Goal: Information Seeking & Learning: Learn about a topic

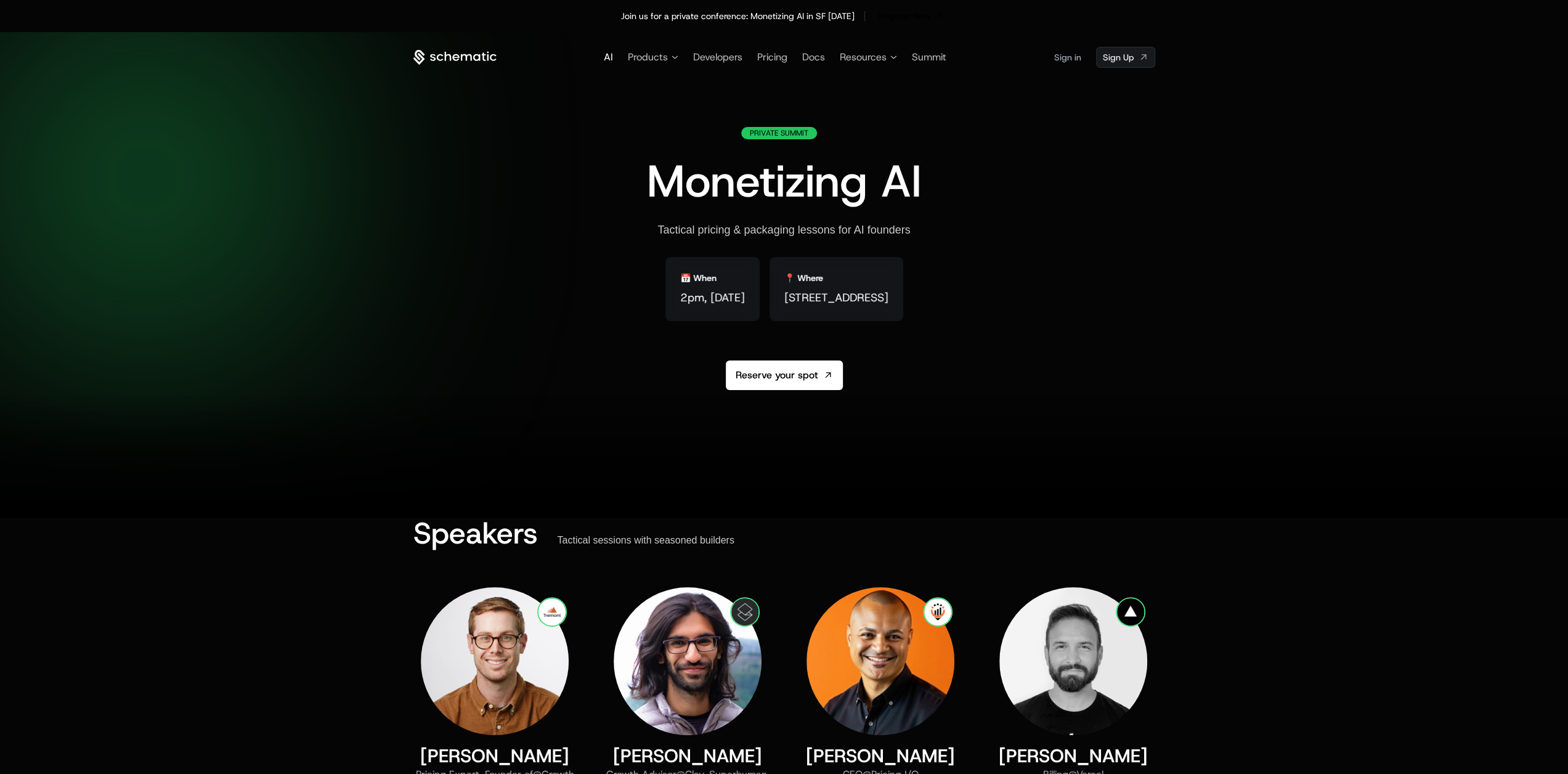
click at [607, 51] on span "AI" at bounding box center [609, 57] width 9 height 13
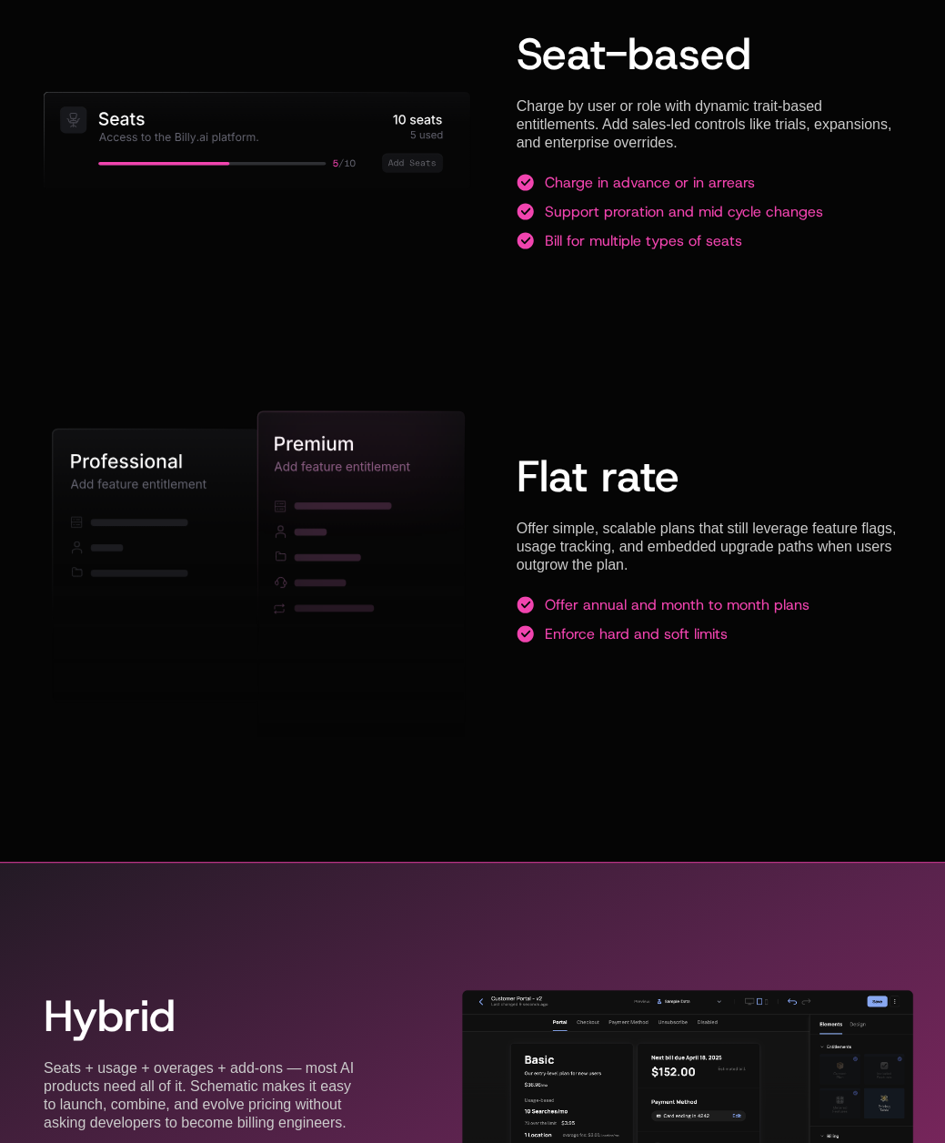
drag, startPoint x: 722, startPoint y: 561, endPoint x: 732, endPoint y: 565, distance: 10.6
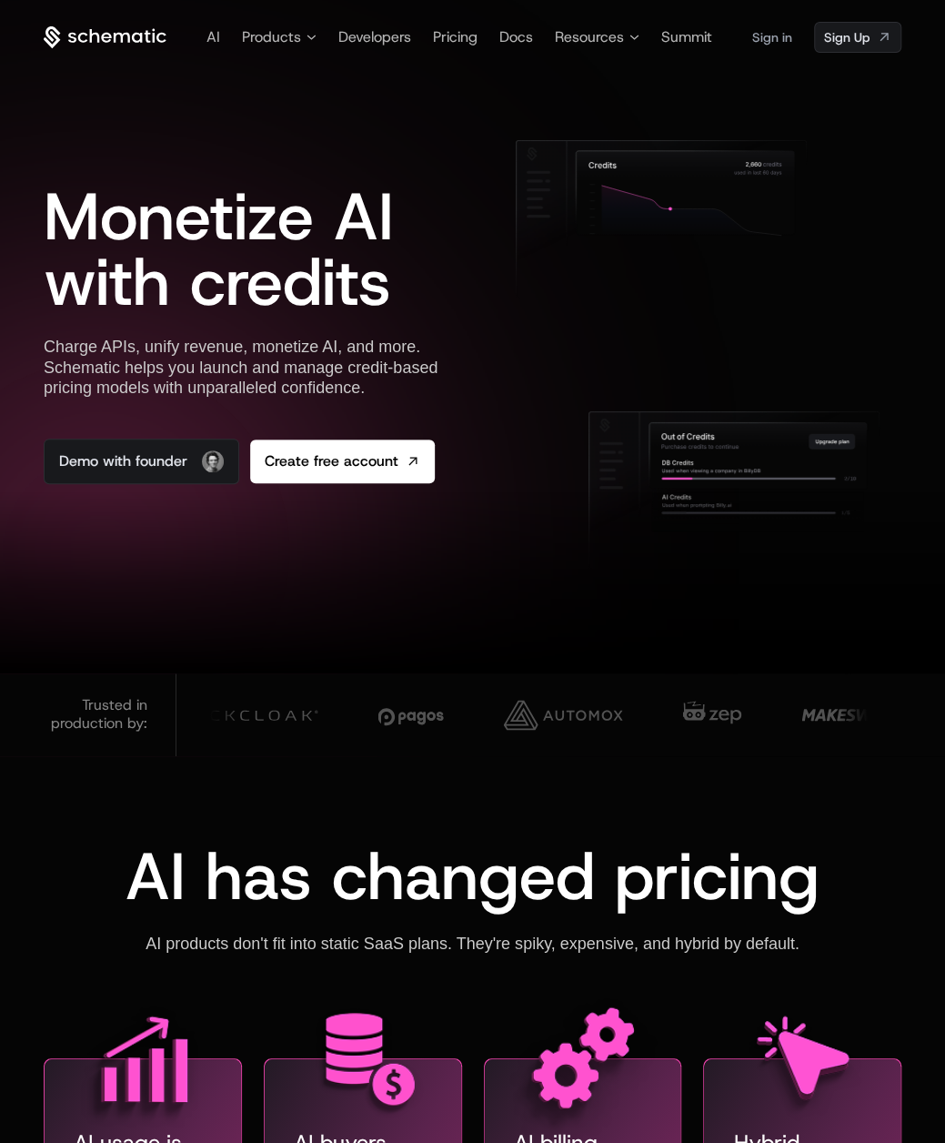
click at [96, 26] on icon at bounding box center [105, 37] width 123 height 23
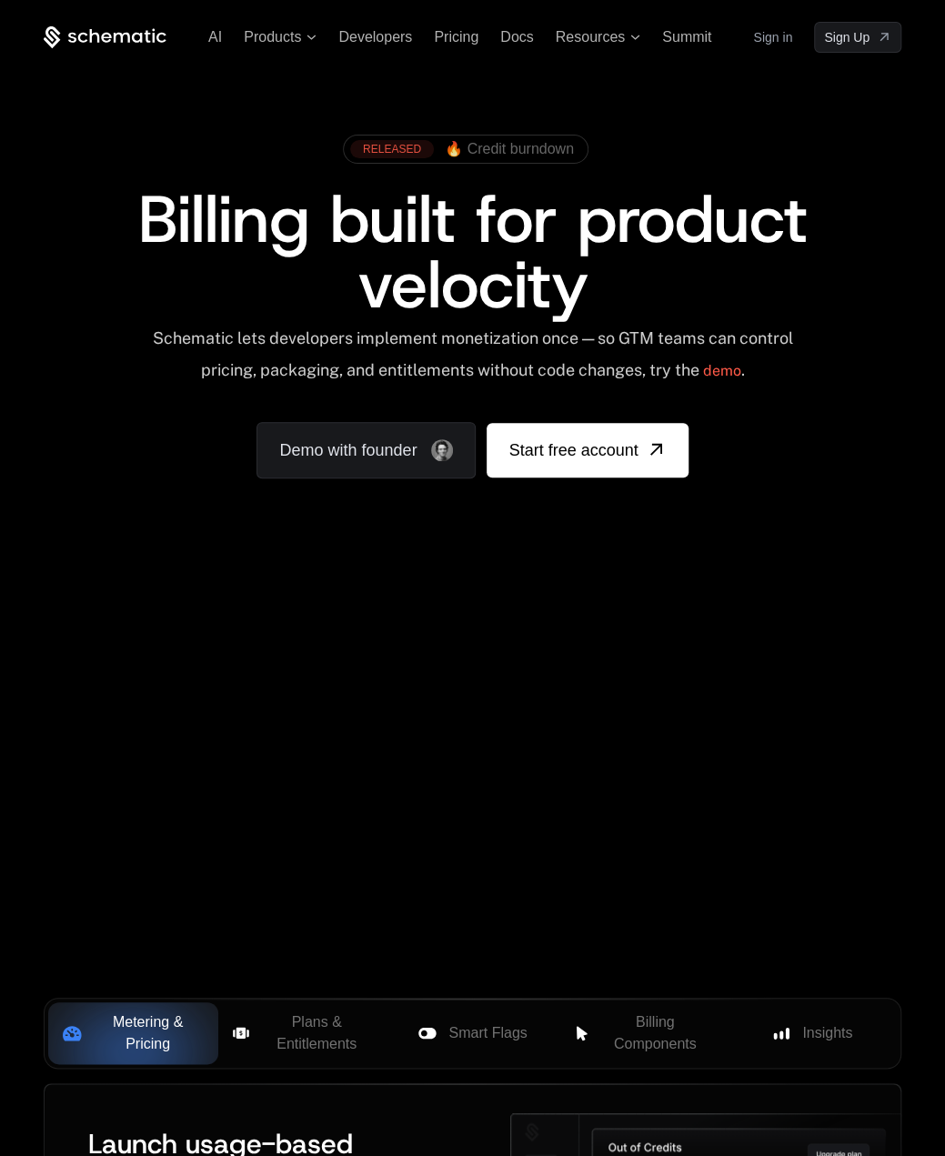
click at [506, 148] on span "🔥 Credit burndown" at bounding box center [509, 149] width 129 height 16
